Goal: Task Accomplishment & Management: Use online tool/utility

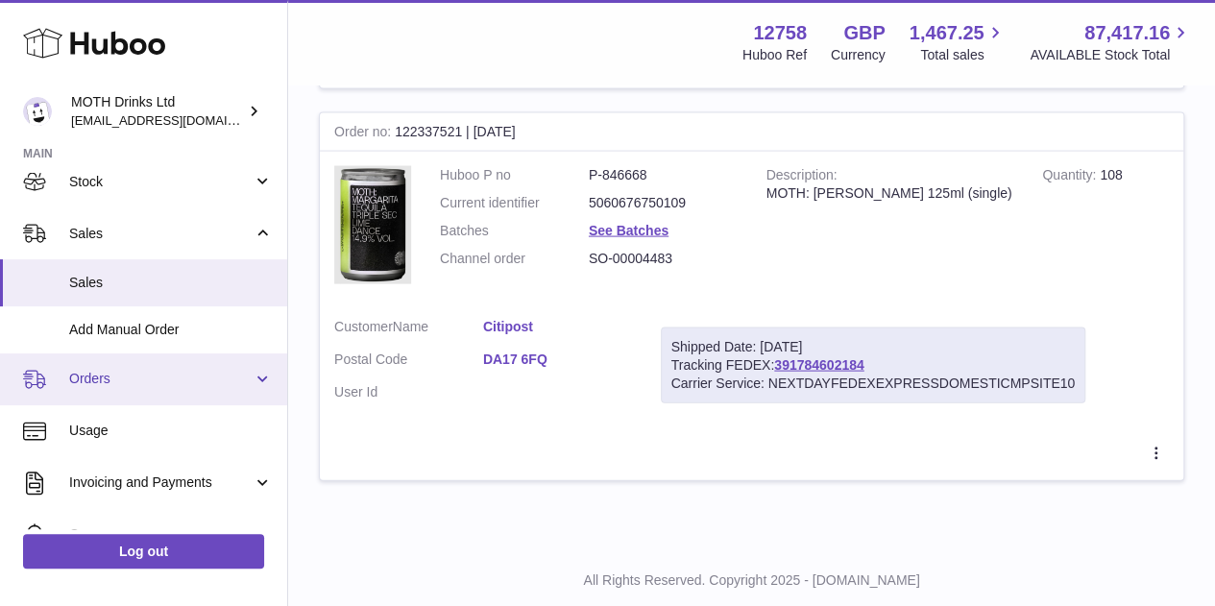
scroll to position [125, 0]
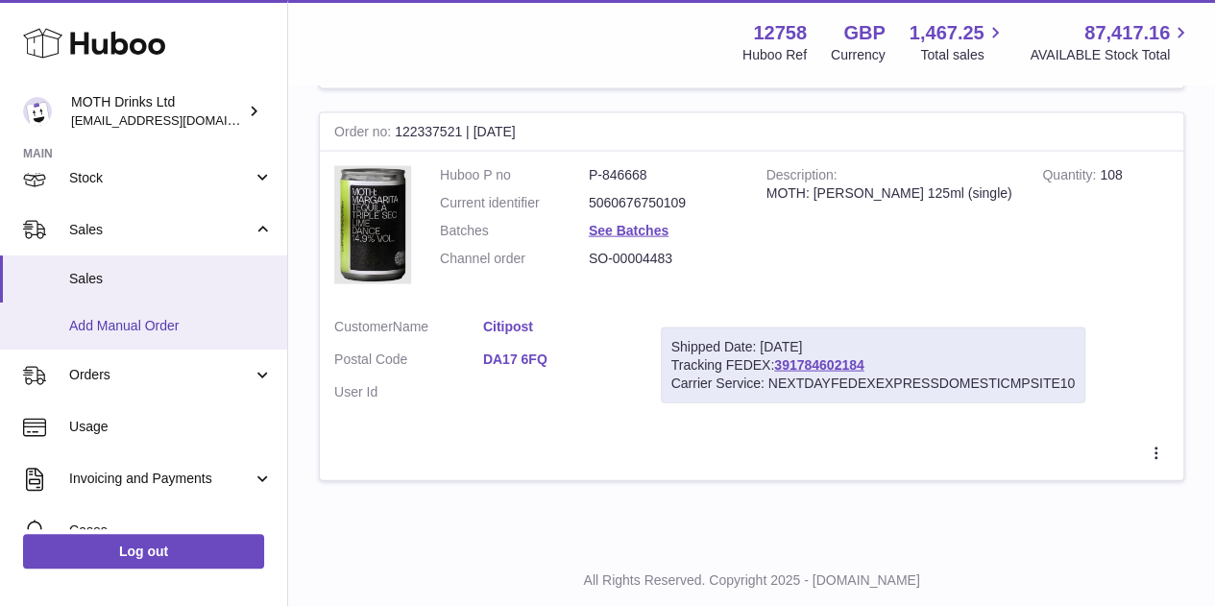
click at [132, 330] on span "Add Manual Order" at bounding box center [171, 326] width 204 height 18
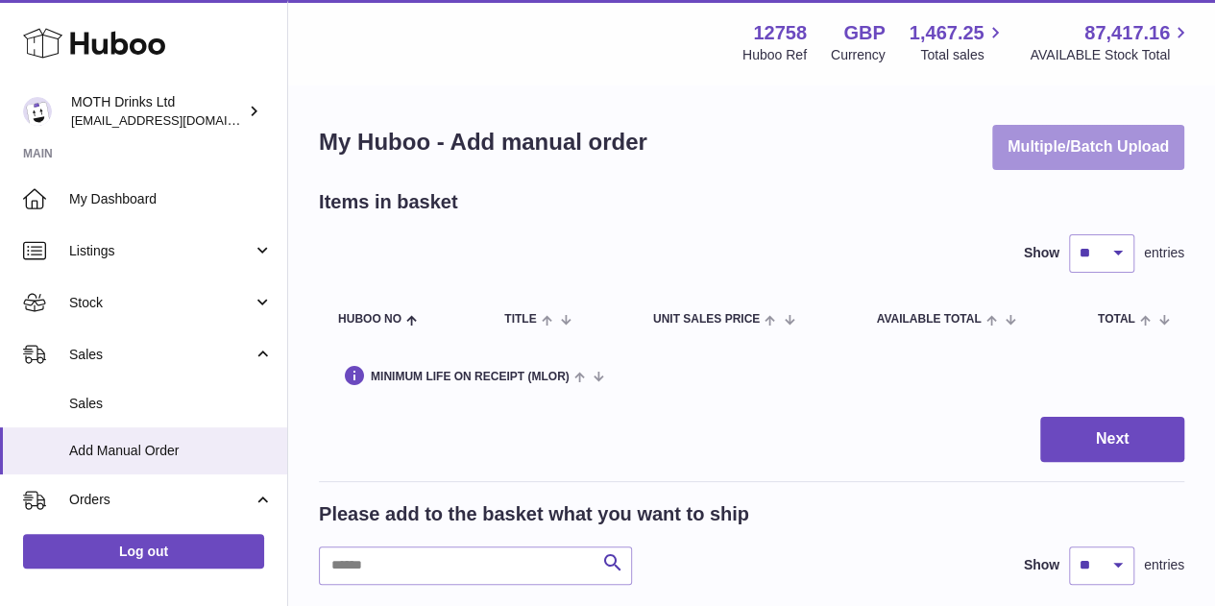
click at [1101, 156] on button "Multiple/Batch Upload" at bounding box center [1088, 147] width 192 height 45
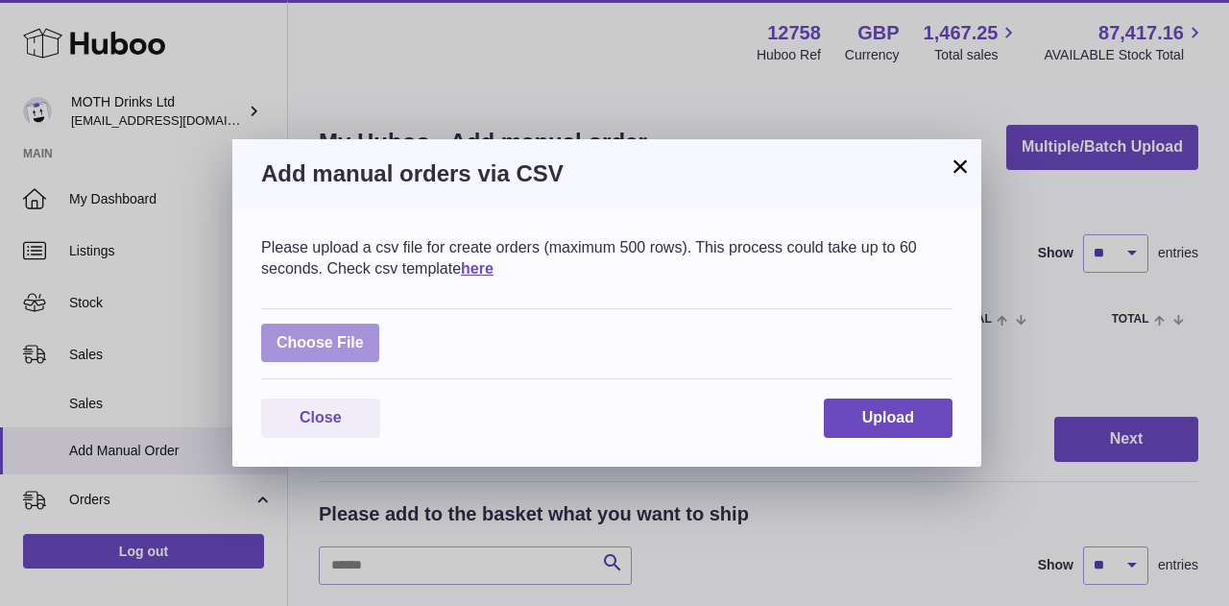
click at [286, 350] on label at bounding box center [320, 343] width 118 height 39
click at [364, 334] on input "file" at bounding box center [364, 333] width 1 height 1
type input "**********"
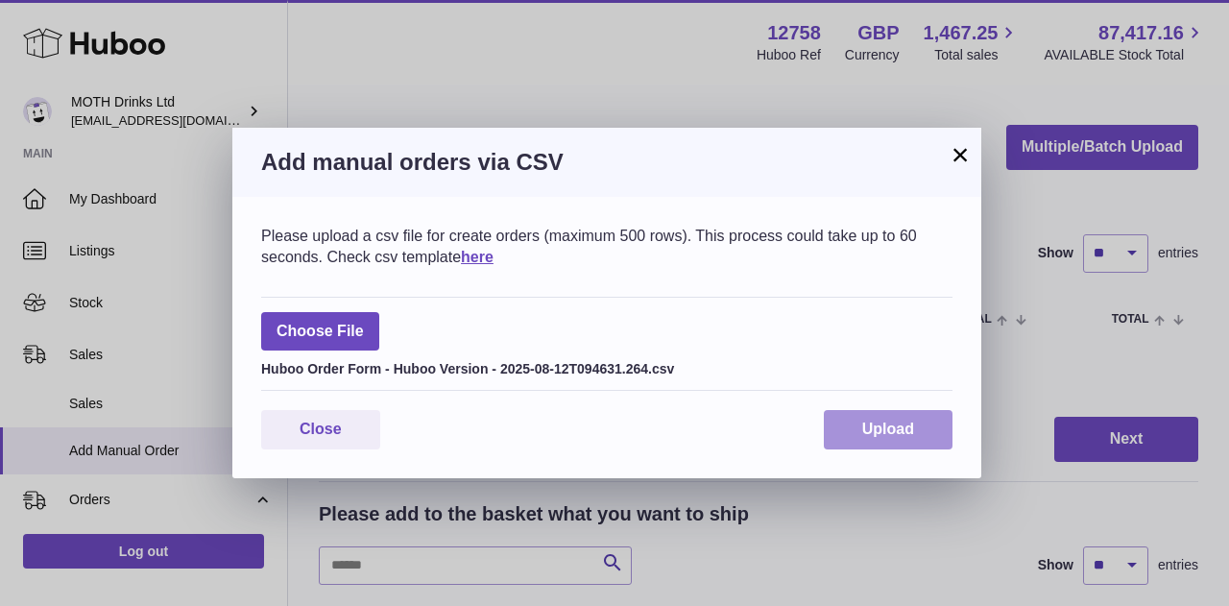
click at [891, 421] on span "Upload" at bounding box center [888, 429] width 52 height 16
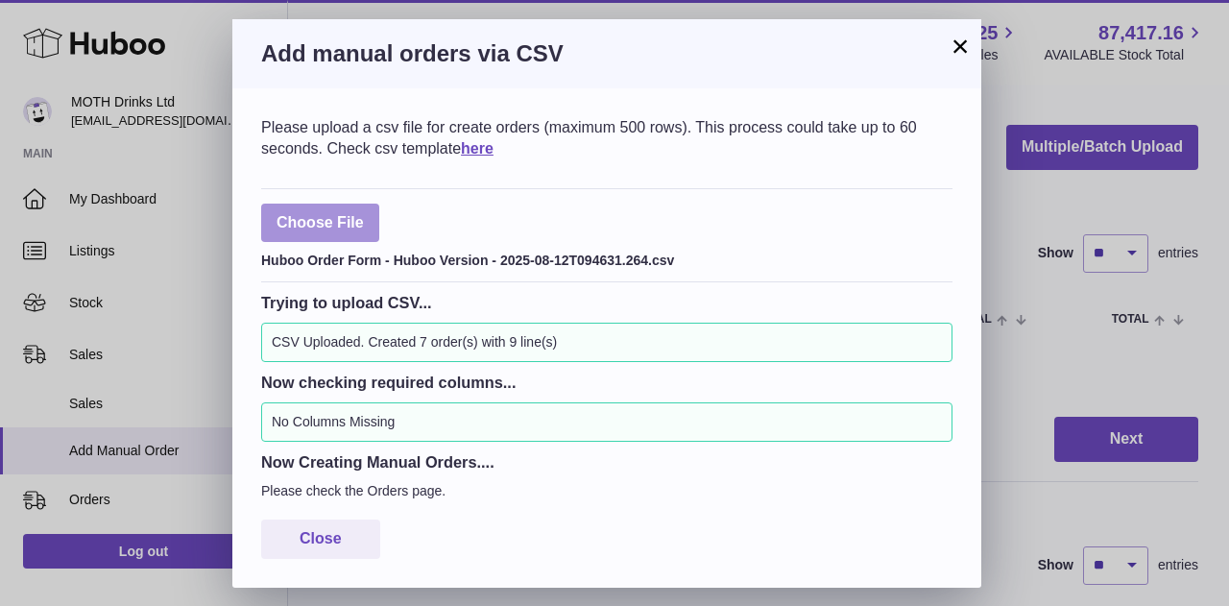
click at [328, 218] on label at bounding box center [320, 223] width 118 height 39
click at [364, 214] on input "file" at bounding box center [364, 213] width 1 height 1
type input "**********"
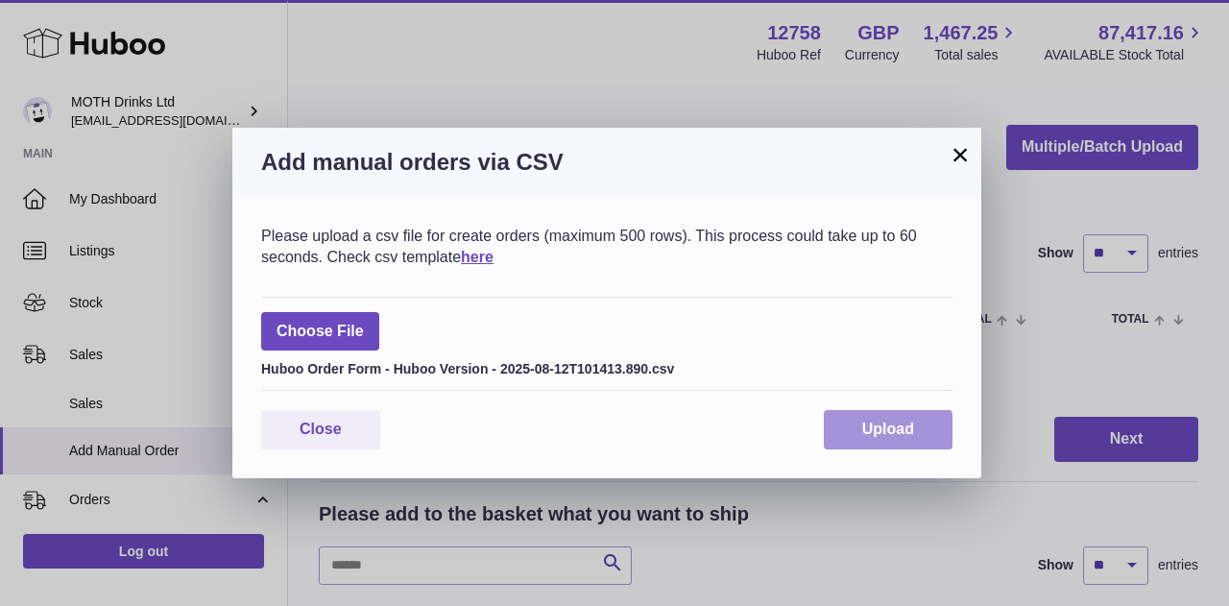
click at [906, 429] on span "Upload" at bounding box center [888, 429] width 52 height 16
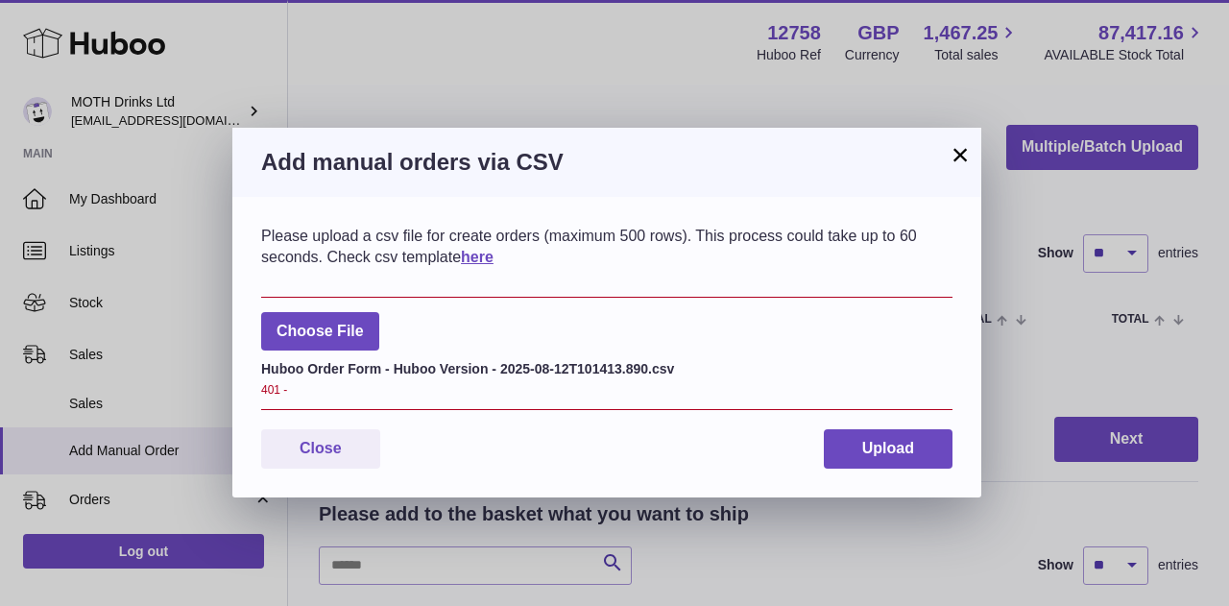
click at [952, 157] on button "×" at bounding box center [960, 154] width 23 height 23
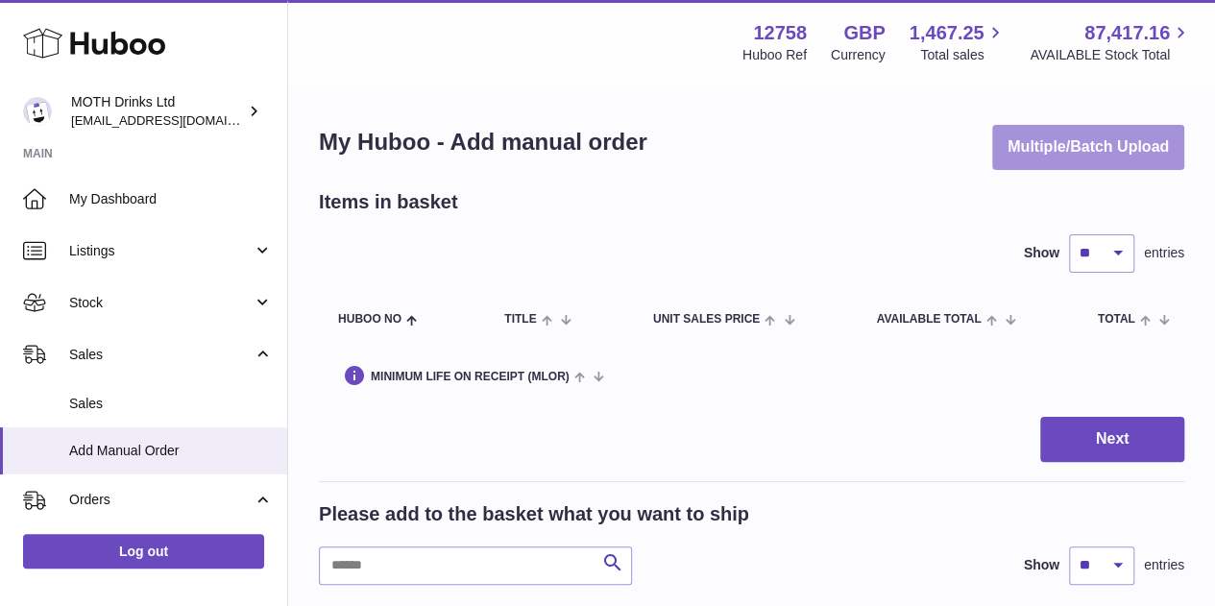
click at [1127, 156] on button "Multiple/Batch Upload" at bounding box center [1088, 147] width 192 height 45
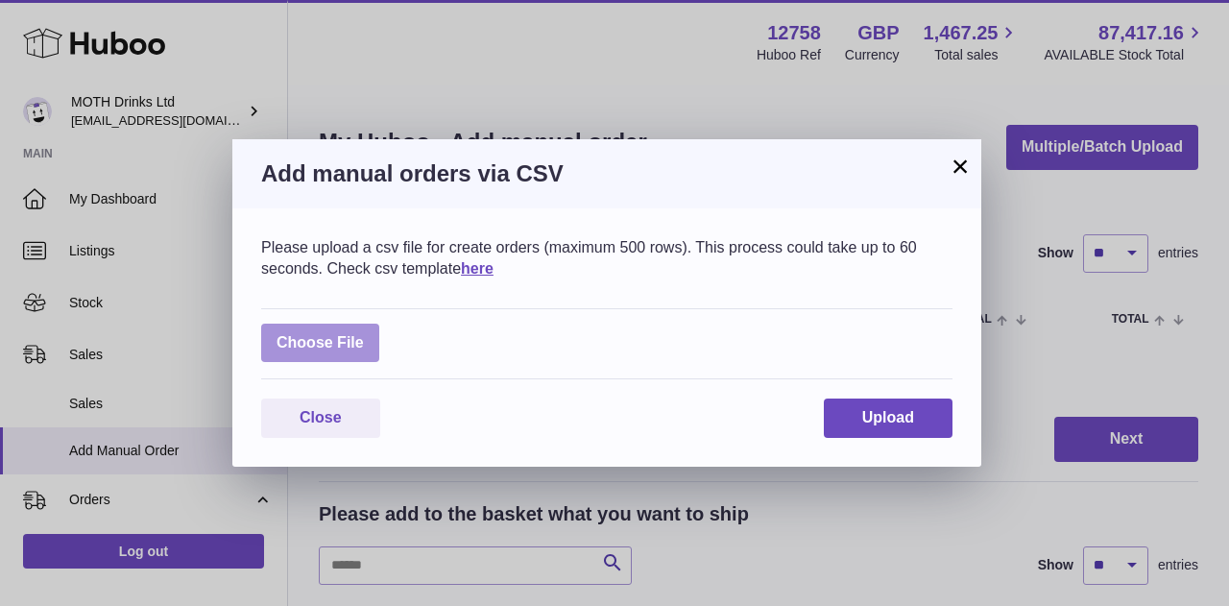
click at [368, 337] on label at bounding box center [320, 343] width 118 height 39
click at [365, 334] on input "file" at bounding box center [364, 333] width 1 height 1
type input "**********"
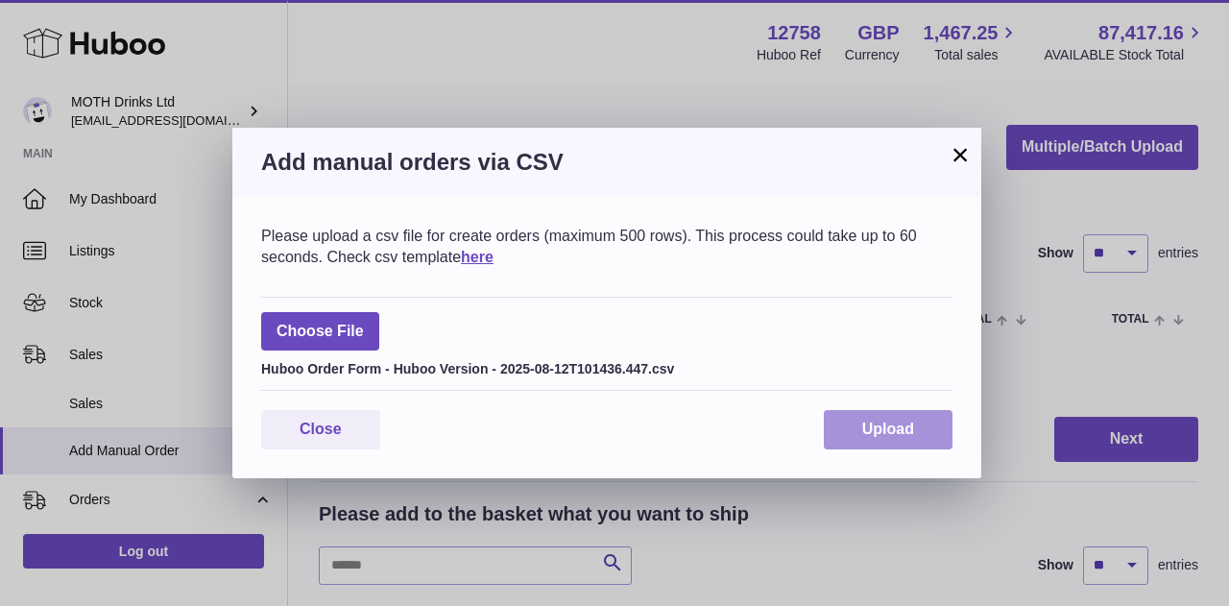
click at [878, 412] on button "Upload" at bounding box center [888, 429] width 129 height 39
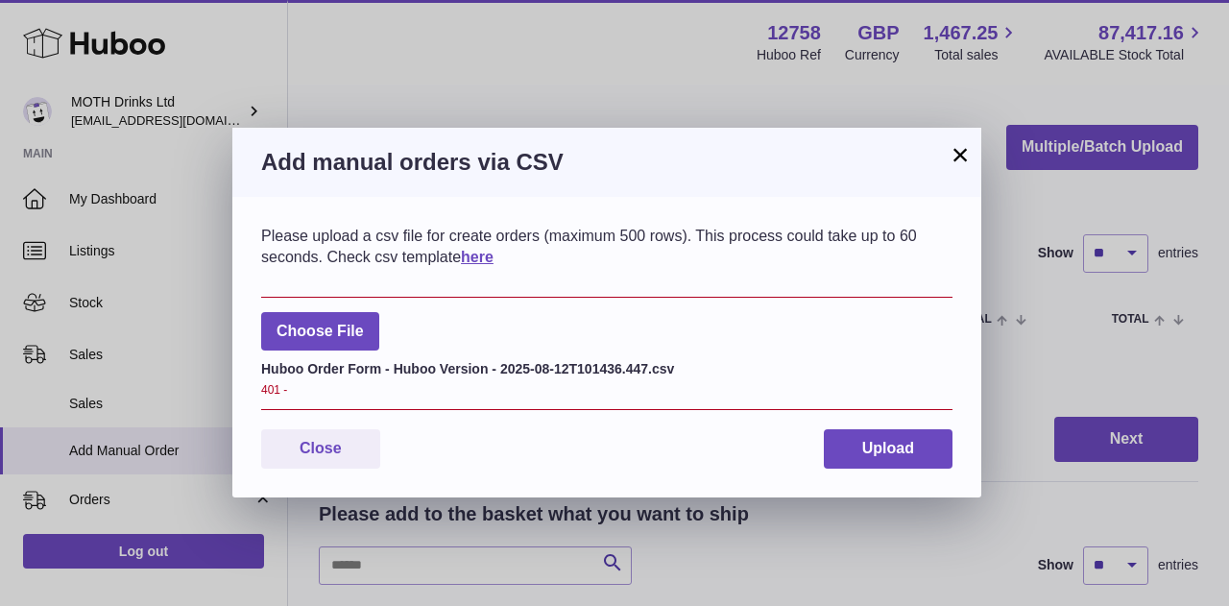
click at [455, 71] on div "× Add manual orders via CSV Please upload a csv file for create orders (maximum…" at bounding box center [614, 303] width 1229 height 606
click at [370, 329] on label at bounding box center [320, 331] width 118 height 39
click at [365, 323] on input "file" at bounding box center [364, 322] width 1 height 1
type input "**********"
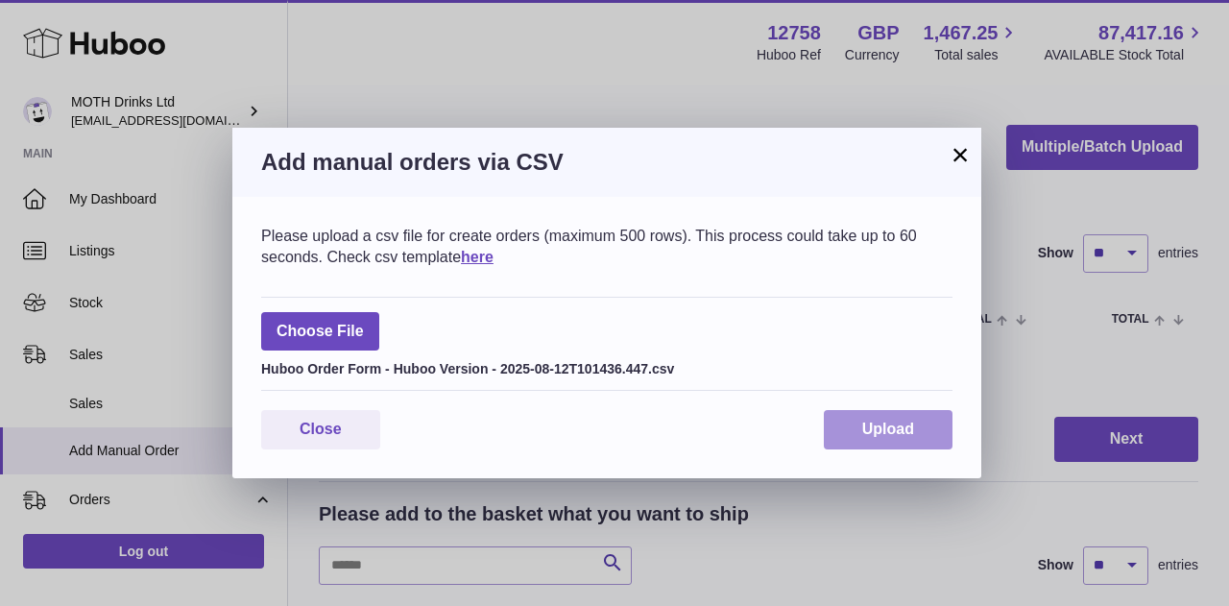
click at [908, 430] on span "Upload" at bounding box center [888, 429] width 52 height 16
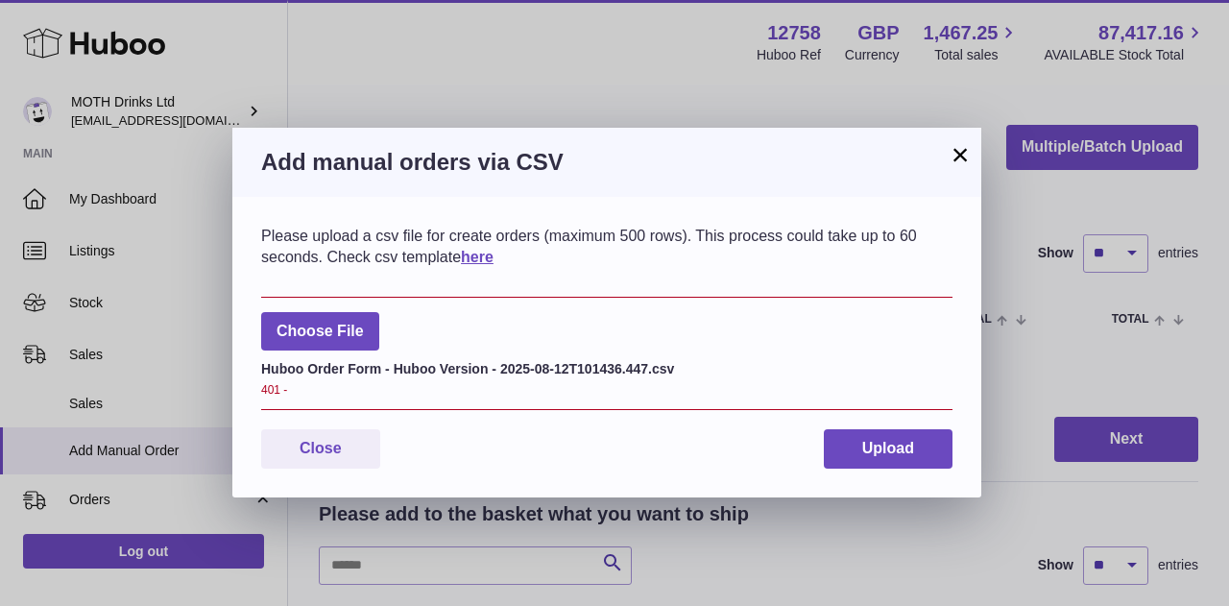
click at [947, 148] on h3 "Add manual orders via CSV" at bounding box center [606, 162] width 691 height 31
click at [954, 153] on button "×" at bounding box center [960, 154] width 23 height 23
